Goal: Task Accomplishment & Management: Complete application form

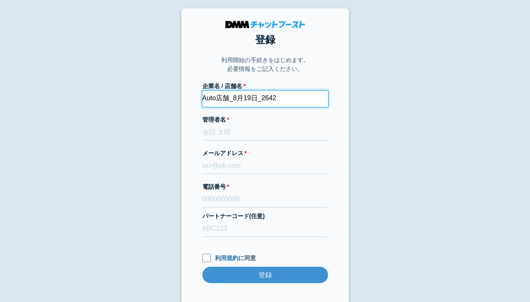
type input "Auto店舗_8月19日_2642"
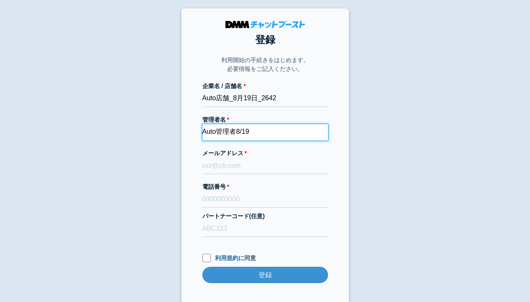
type input "Auto管理者8/19"
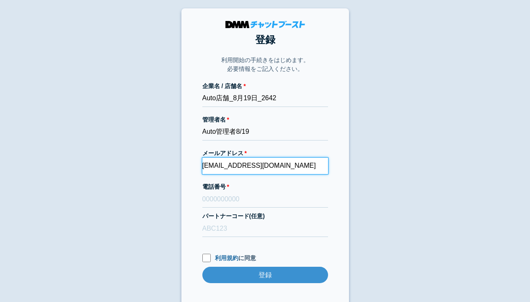
type input "[EMAIL_ADDRESS][DOMAIN_NAME]"
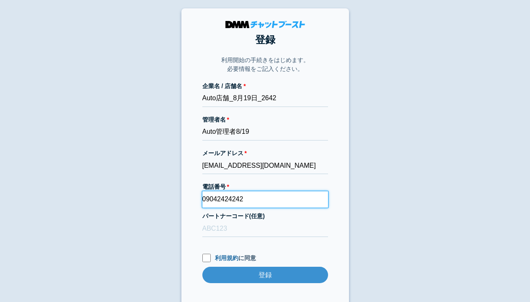
type input "09042424242"
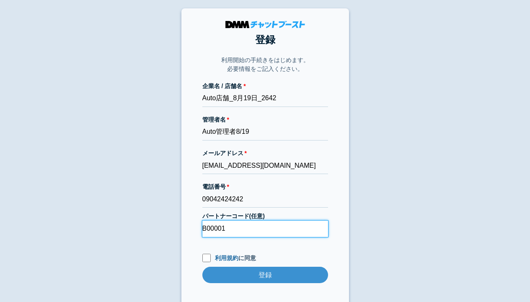
type input "B00001"
click at [206, 257] on input "利用規約 に同意" at bounding box center [207, 258] width 8 height 8
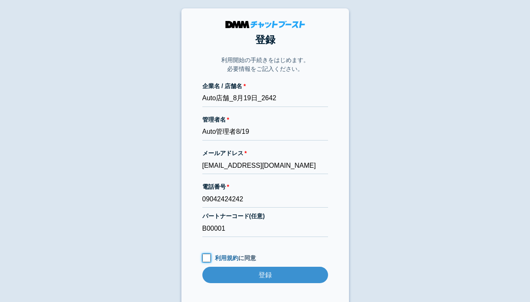
checkbox input "true"
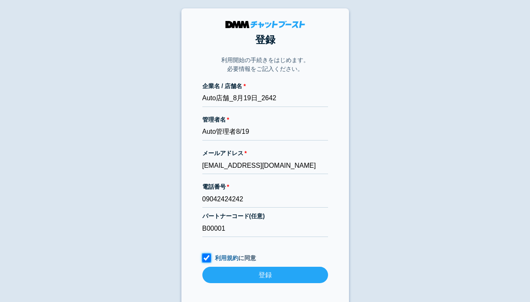
click at [265, 275] on input "登録" at bounding box center [266, 275] width 126 height 16
